Goal: Information Seeking & Learning: Understand process/instructions

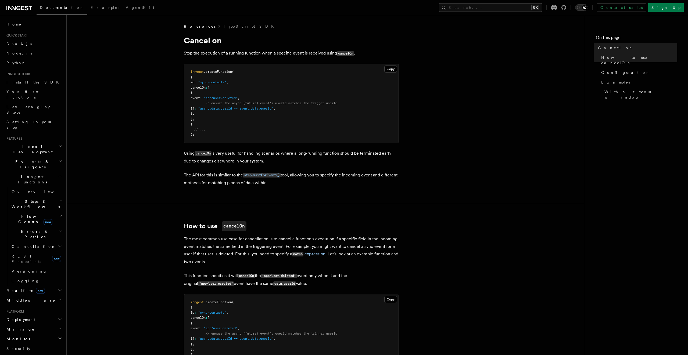
drag, startPoint x: 301, startPoint y: 185, endPoint x: 173, endPoint y: 174, distance: 128.6
drag, startPoint x: 183, startPoint y: 174, endPoint x: 310, endPoint y: 181, distance: 126.8
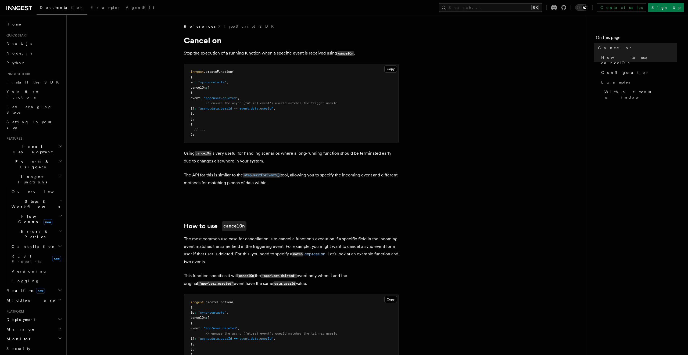
click at [310, 181] on p "The API for this is similar to the step.waitForEvent() tool, allowing you to sp…" at bounding box center [291, 178] width 215 height 15
drag, startPoint x: 206, startPoint y: 100, endPoint x: 264, endPoint y: 103, distance: 58.4
click at [264, 103] on code "inngest .createFunction ( { id : "sync-contacts" , cancelOn : [ { event : "app/…" at bounding box center [264, 103] width 147 height 67
drag, startPoint x: 301, startPoint y: 111, endPoint x: 184, endPoint y: 99, distance: 118.0
click at [184, 99] on div "Copy Copied inngest .createFunction ( { id : "sync-contacts" , cancelOn : [ { e…" at bounding box center [291, 104] width 215 height 80
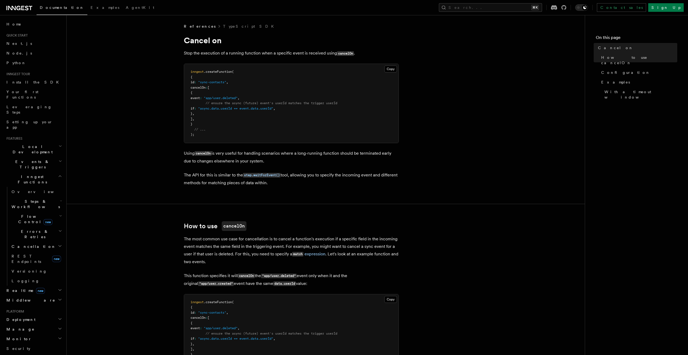
click at [220, 94] on pre "inngest .createFunction ( { id : "sync-contacts" , cancelOn : [ { event : "app/…" at bounding box center [291, 103] width 214 height 79
drag, startPoint x: 206, startPoint y: 98, endPoint x: 288, endPoint y: 101, distance: 82.8
click at [288, 101] on pre "inngest .createFunction ( { id : "sync-contacts" , cancelOn : [ { event : "app/…" at bounding box center [291, 103] width 214 height 79
click at [220, 108] on span ""async.data.userId == event.data.userId"" at bounding box center [235, 109] width 75 height 4
drag, startPoint x: 293, startPoint y: 54, endPoint x: 345, endPoint y: 54, distance: 52.4
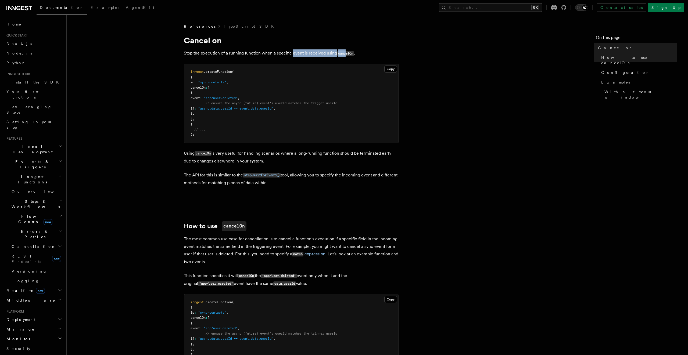
click at [345, 54] on p "Stop the execution of a running function when a specific event is received usin…" at bounding box center [291, 53] width 215 height 8
click at [360, 54] on p "Stop the execution of a running function when a specific event is received usin…" at bounding box center [291, 53] width 215 height 8
drag, startPoint x: 360, startPoint y: 54, endPoint x: 175, endPoint y: 54, distance: 184.6
drag, startPoint x: 259, startPoint y: 99, endPoint x: 199, endPoint y: 99, distance: 60.5
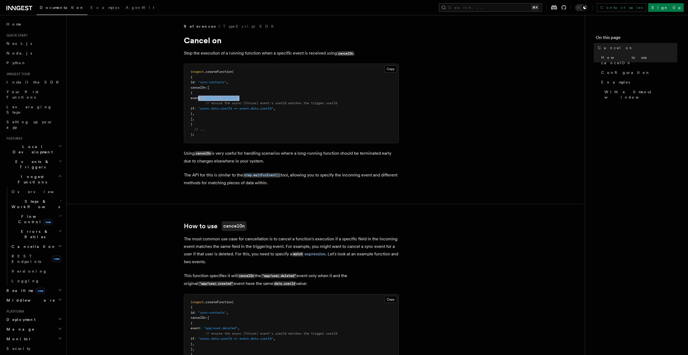
click at [199, 99] on pre "inngest .createFunction ( { id : "sync-contacts" , cancelOn : [ { event : "app/…" at bounding box center [291, 103] width 214 height 79
drag, startPoint x: 303, startPoint y: 106, endPoint x: 191, endPoint y: 106, distance: 112.3
click at [191, 106] on pre "inngest .createFunction ( { id : "sync-contacts" , cancelOn : [ { event : "app/…" at bounding box center [291, 103] width 214 height 79
click at [39, 227] on h2 "Errors & Retries" at bounding box center [36, 234] width 54 height 15
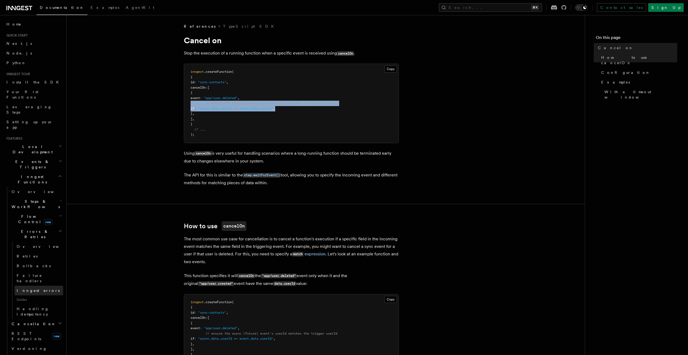
click at [33, 289] on span "Inngest errors" at bounding box center [38, 291] width 43 height 4
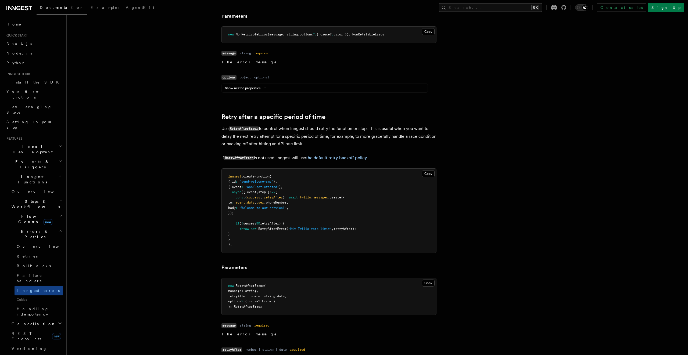
scroll to position [421, 0]
drag, startPoint x: 256, startPoint y: 119, endPoint x: 247, endPoint y: 132, distance: 15.8
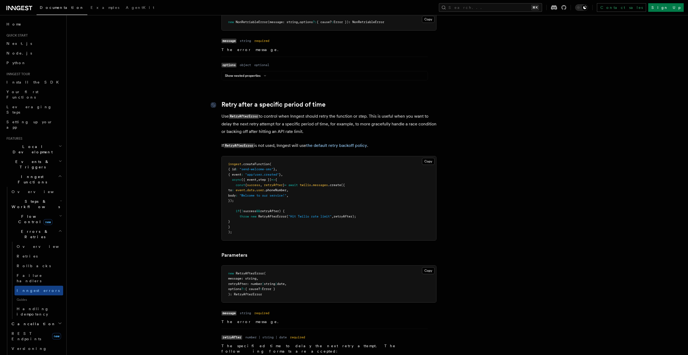
scroll to position [432, 0]
click at [345, 218] on span "retryAfter);" at bounding box center [344, 216] width 23 height 4
click at [477, 191] on article "Features Inngest Functions Errors & Retries Inngest Errors Inngest automaticall…" at bounding box center [363, 315] width 576 height 1449
click at [466, 213] on article "Features Inngest Functions Errors & Retries Inngest Errors Inngest automaticall…" at bounding box center [363, 315] width 576 height 1449
